Goal: Information Seeking & Learning: Learn about a topic

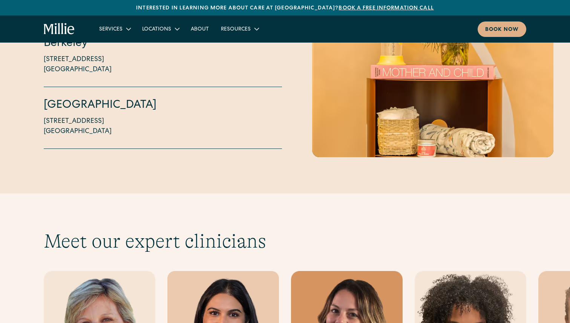
scroll to position [2012, 0]
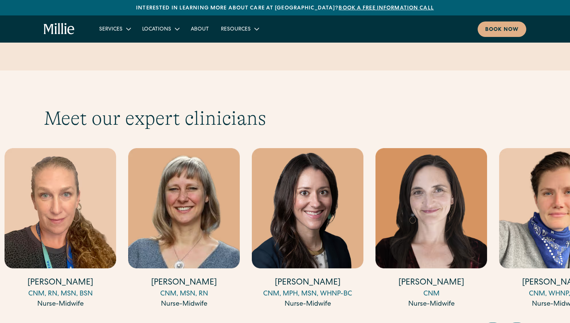
click at [330, 277] on h4 "Katie Millar" at bounding box center [308, 283] width 112 height 12
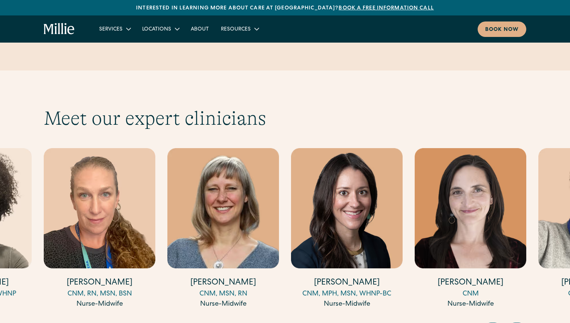
click at [339, 277] on h4 "Katie Millar" at bounding box center [347, 283] width 112 height 12
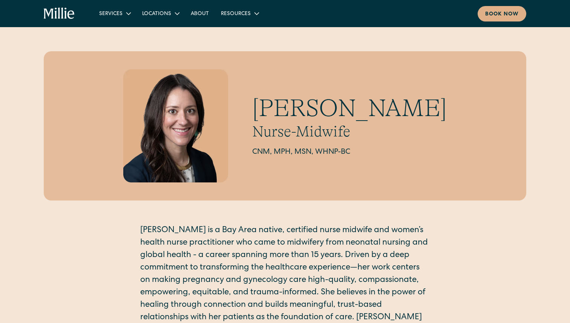
click at [321, 108] on h1 "Katie Millar" at bounding box center [349, 108] width 194 height 29
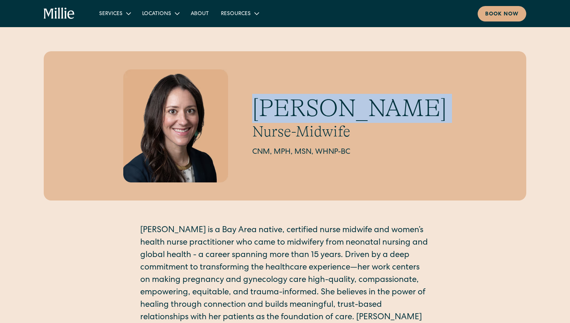
click at [321, 108] on h1 "Katie Millar" at bounding box center [349, 108] width 194 height 29
copy h1 "Katie Millar"
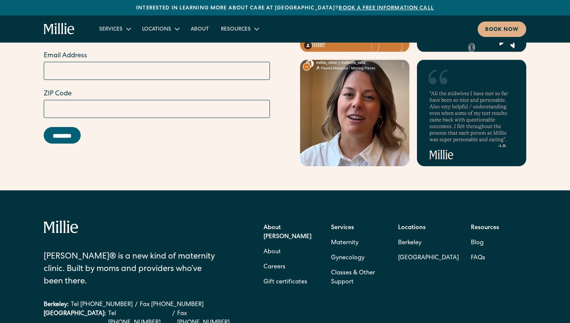
scroll to position [3050, 0]
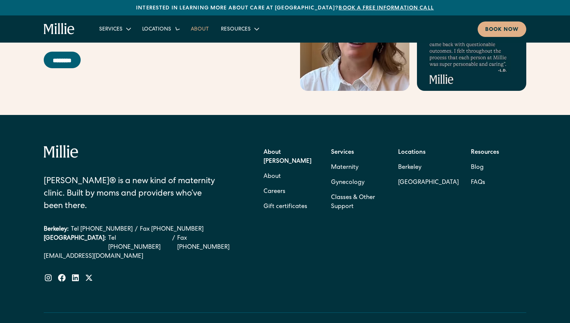
click at [199, 33] on link "About" at bounding box center [200, 29] width 30 height 12
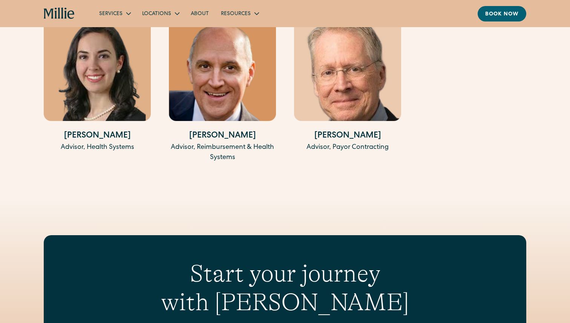
scroll to position [1772, 0]
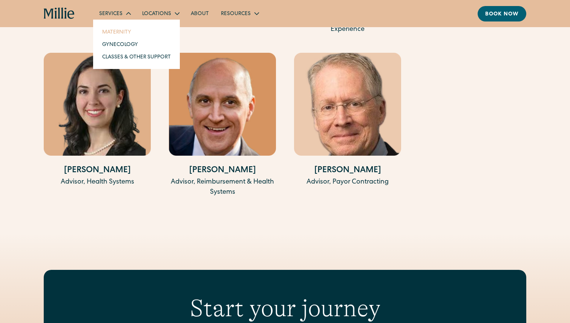
click at [119, 34] on link "Maternity" at bounding box center [136, 32] width 81 height 12
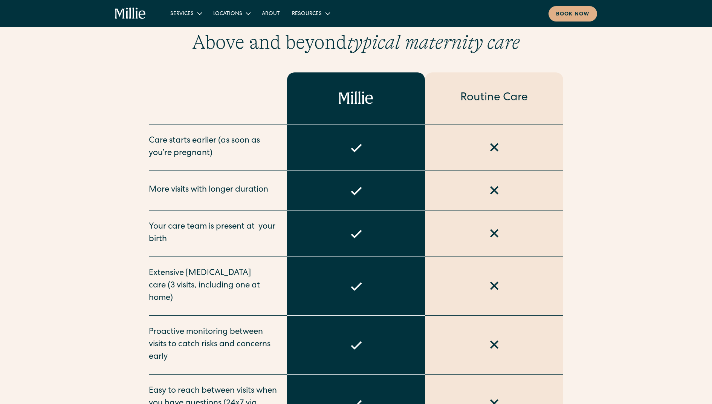
scroll to position [394, 0]
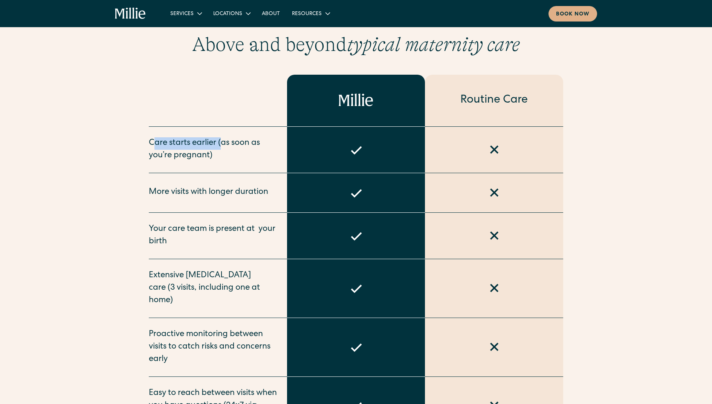
drag, startPoint x: 154, startPoint y: 142, endPoint x: 226, endPoint y: 142, distance: 71.6
click at [225, 142] on div "Care starts earlier (as soon as you’re pregnant)" at bounding box center [213, 149] width 129 height 25
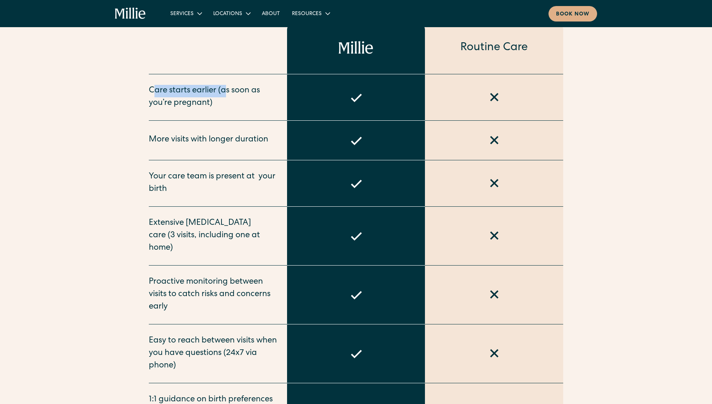
scroll to position [461, 0]
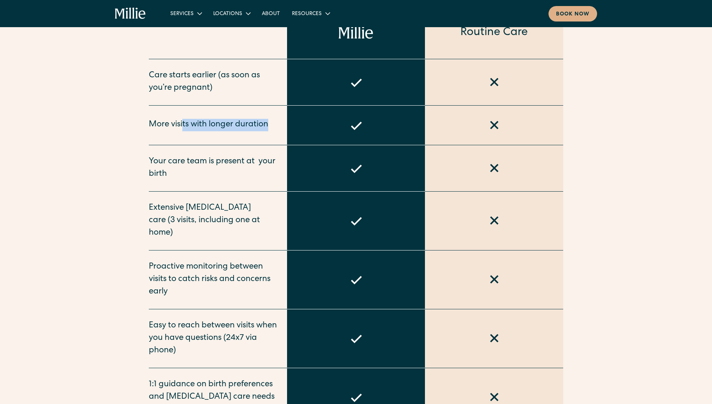
drag, startPoint x: 182, startPoint y: 123, endPoint x: 268, endPoint y: 122, distance: 85.9
click at [268, 122] on div "More visits with longer duration" at bounding box center [208, 125] width 119 height 12
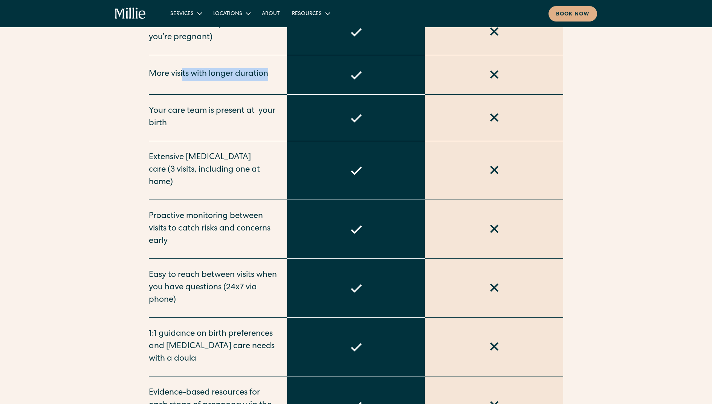
scroll to position [516, 0]
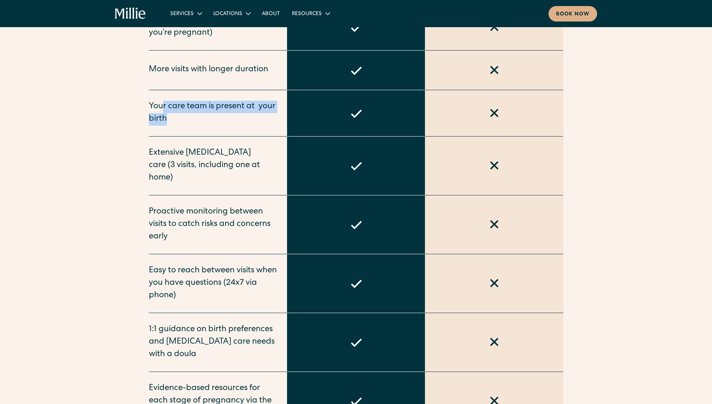
drag, startPoint x: 163, startPoint y: 104, endPoint x: 235, endPoint y: 119, distance: 73.9
click at [235, 119] on div "Your care team is present at  your birth" at bounding box center [213, 113] width 129 height 25
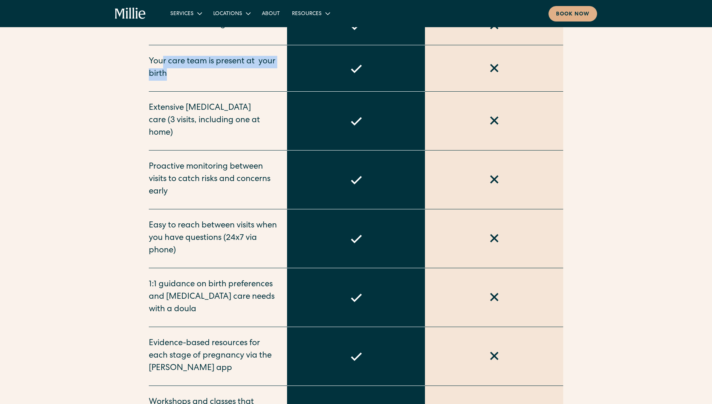
scroll to position [564, 0]
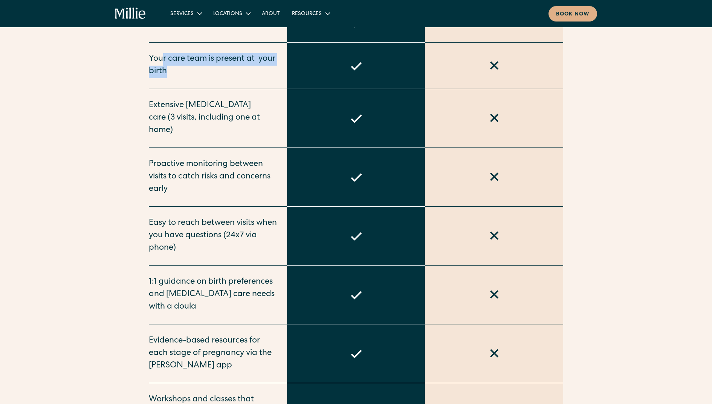
click at [214, 60] on div "Your care team is present at  your birth" at bounding box center [213, 65] width 129 height 25
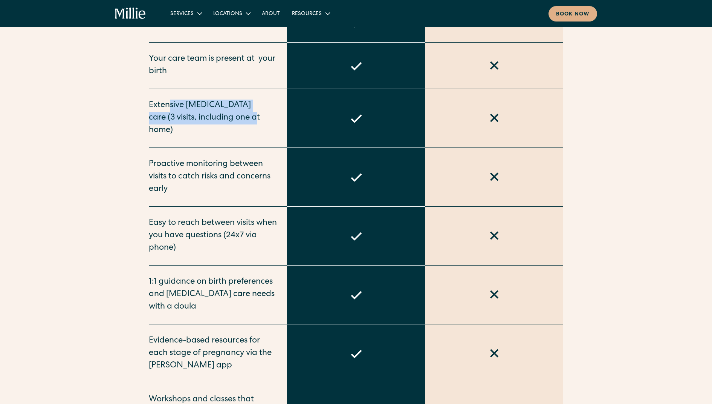
drag, startPoint x: 168, startPoint y: 105, endPoint x: 246, endPoint y: 116, distance: 78.1
click at [246, 116] on div "Extensive [MEDICAL_DATA] care (3 visits, including one at home)" at bounding box center [213, 117] width 129 height 37
click at [213, 117] on div "Extensive [MEDICAL_DATA] care (3 visits, including one at home)" at bounding box center [213, 117] width 129 height 37
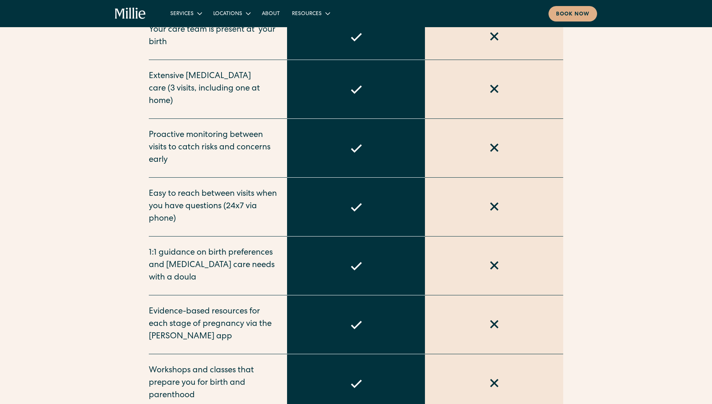
scroll to position [601, 0]
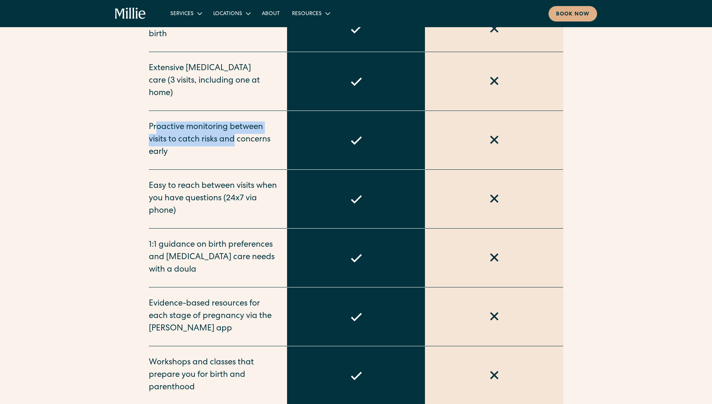
drag, startPoint x: 156, startPoint y: 112, endPoint x: 234, endPoint y: 132, distance: 80.2
click at [234, 132] on div "Proactive monitoring between visits to catch risks and concerns early" at bounding box center [213, 139] width 129 height 37
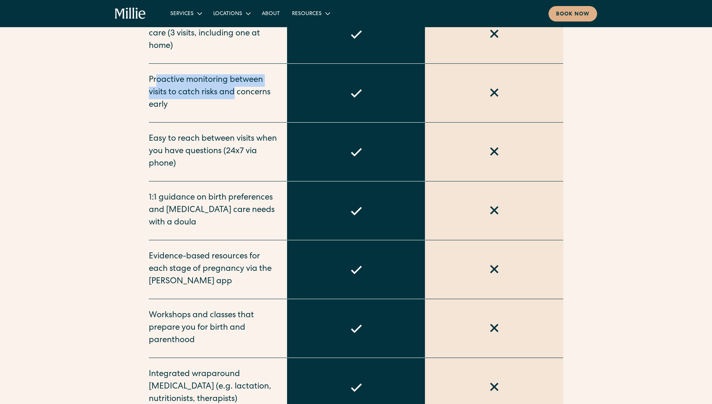
scroll to position [648, 0]
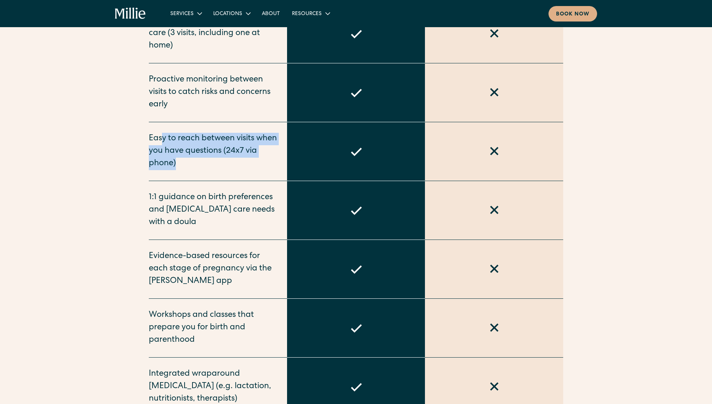
drag, startPoint x: 163, startPoint y: 126, endPoint x: 241, endPoint y: 147, distance: 80.6
click at [241, 146] on div "Easy to reach between visits when you have questions (24x7 via phone)" at bounding box center [213, 151] width 129 height 37
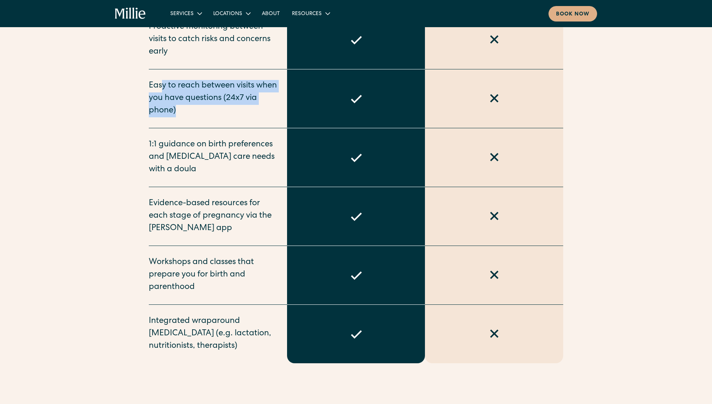
scroll to position [702, 0]
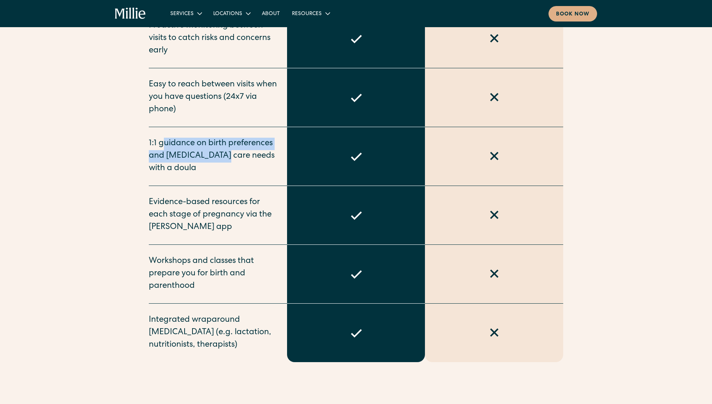
drag, startPoint x: 165, startPoint y: 130, endPoint x: 226, endPoint y: 142, distance: 61.9
click at [226, 142] on div "1:1 guidance on birth preferences and [MEDICAL_DATA] care needs with a doula" at bounding box center [213, 156] width 129 height 37
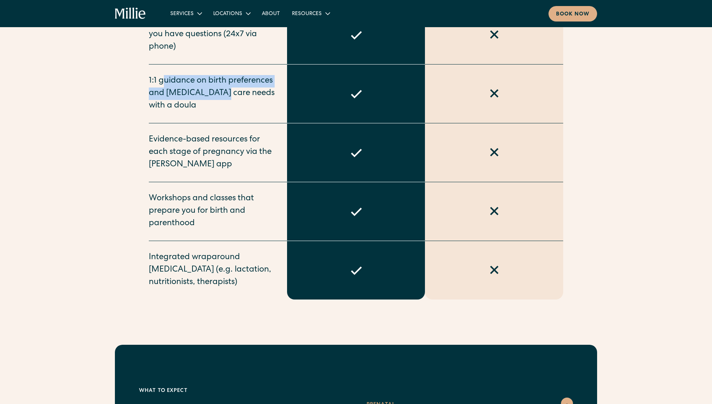
scroll to position [771, 0]
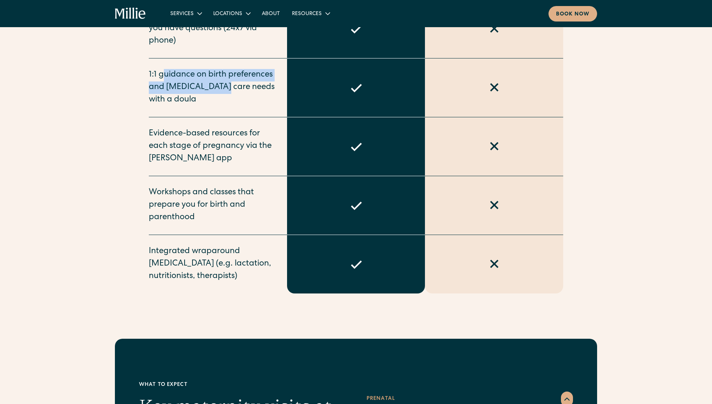
click at [191, 69] on div "1:1 guidance on birth preferences and [MEDICAL_DATA] care needs with a doula" at bounding box center [213, 87] width 129 height 37
drag, startPoint x: 191, startPoint y: 65, endPoint x: 208, endPoint y: 106, distance: 44.4
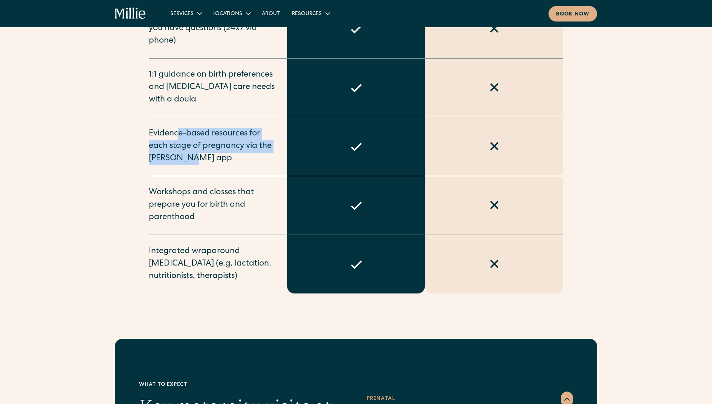
drag, startPoint x: 178, startPoint y: 119, endPoint x: 233, endPoint y: 146, distance: 61.0
click at [233, 145] on div "Evidence-based resources for each stage of pregnancy via the [PERSON_NAME] app" at bounding box center [213, 146] width 129 height 37
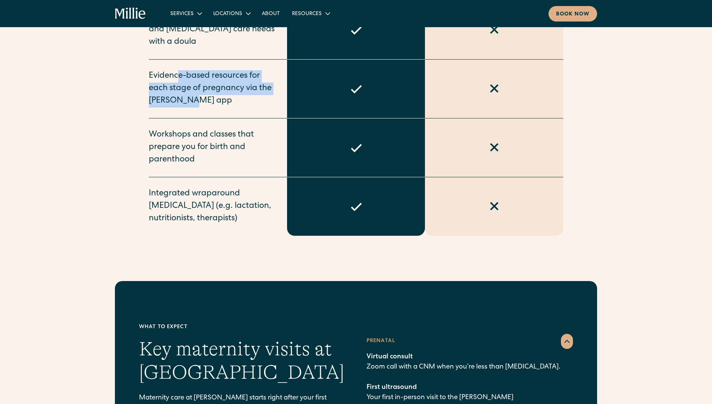
scroll to position [829, 0]
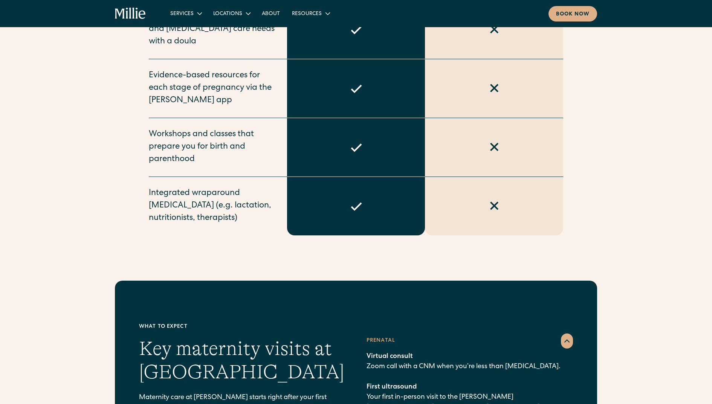
click at [177, 129] on div "Workshops and classes that prepare you for birth and parenthood" at bounding box center [213, 146] width 129 height 37
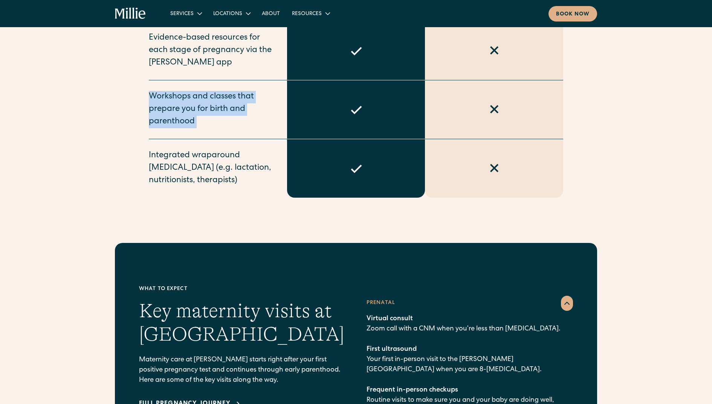
scroll to position [870, 0]
